Goal: Task Accomplishment & Management: Manage account settings

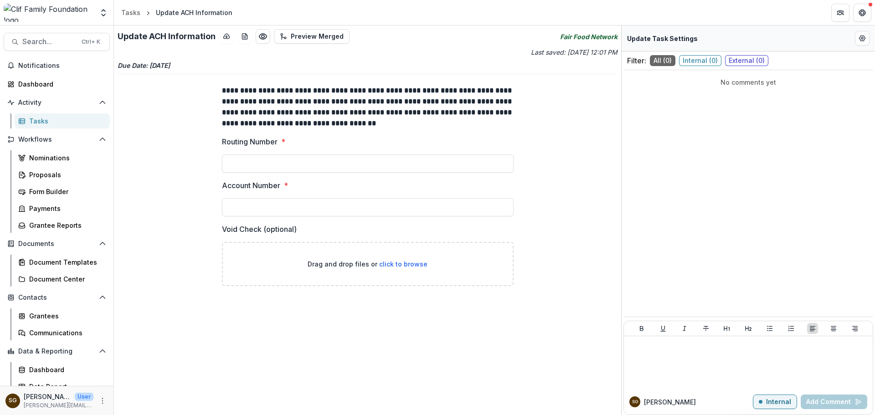
click at [47, 119] on div "Tasks" at bounding box center [65, 121] width 73 height 10
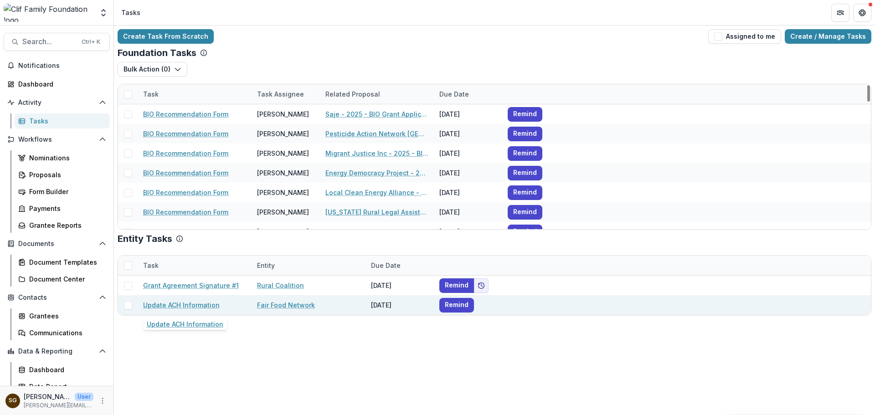
click at [192, 307] on link "Update ACH Information" at bounding box center [181, 305] width 77 height 10
select select "********"
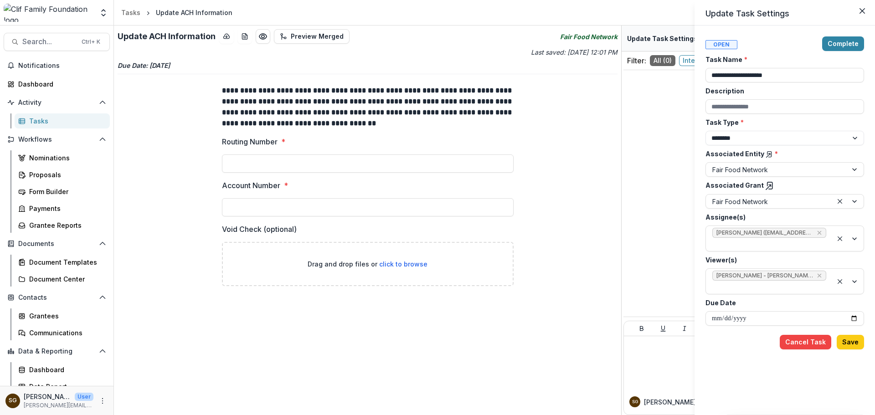
click at [378, 146] on div "**********" at bounding box center [437, 207] width 875 height 415
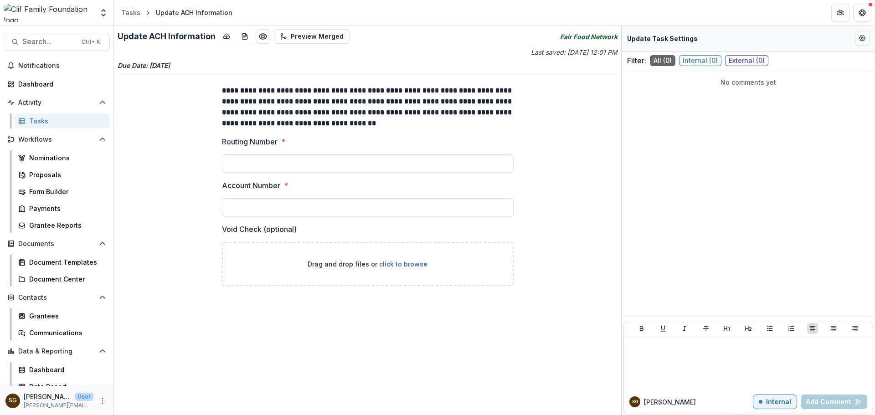
click at [44, 114] on link "Tasks" at bounding box center [62, 121] width 95 height 15
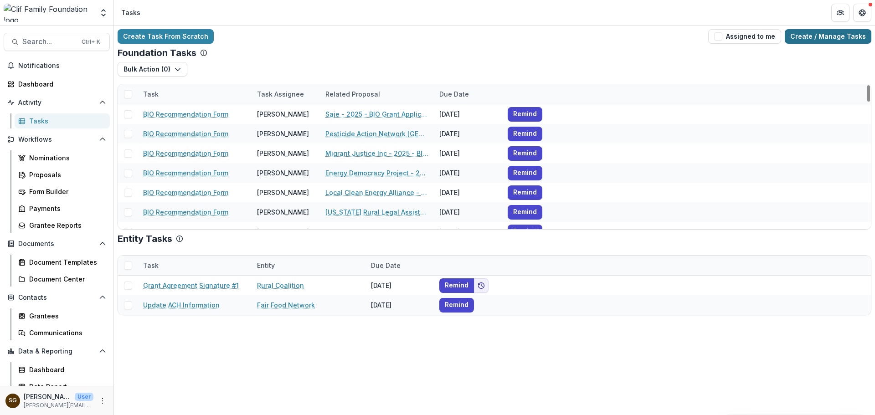
click at [816, 37] on link "Create / Manage Tasks" at bounding box center [828, 36] width 87 height 15
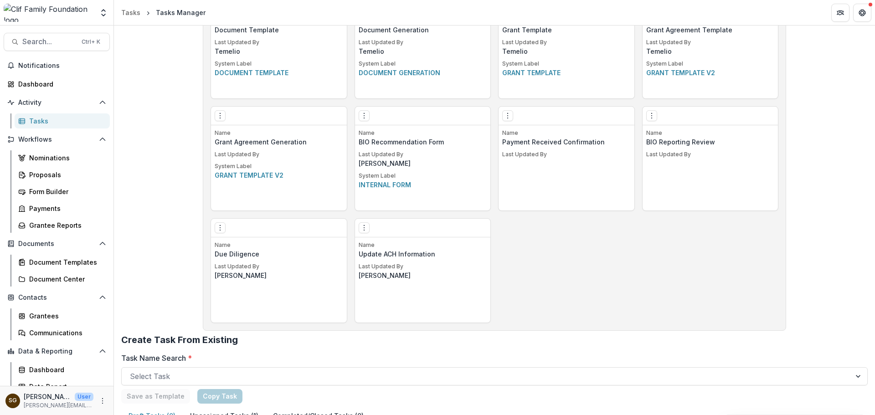
scroll to position [575, 0]
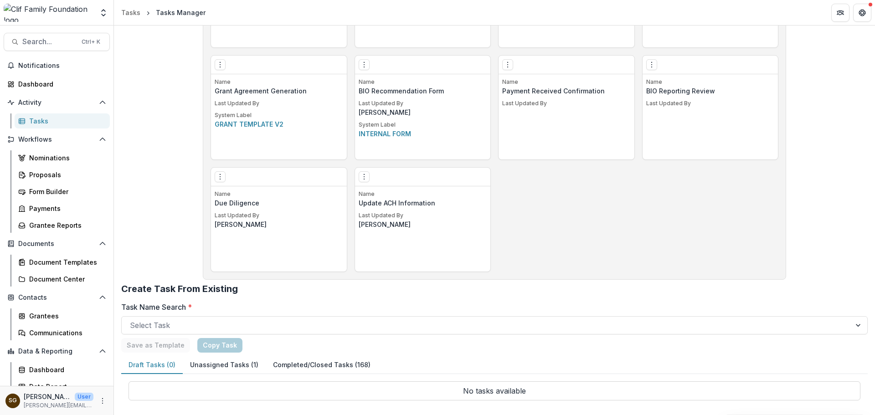
click at [365, 174] on icon "Options" at bounding box center [364, 176] width 7 height 7
click at [423, 183] on div "Edit Make a Copy Create Task From Template Delete Task" at bounding box center [423, 177] width 136 height 19
click at [367, 178] on button "Options" at bounding box center [364, 176] width 11 height 11
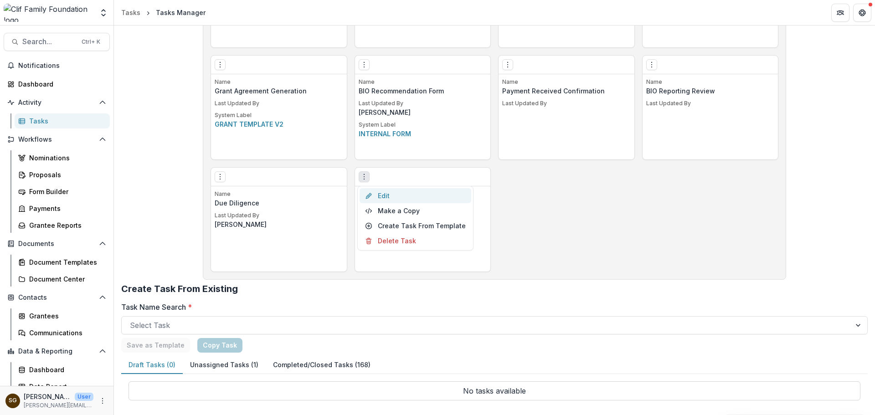
click at [378, 196] on link "Edit" at bounding box center [416, 195] width 112 height 15
